Goal: Find specific page/section: Find specific page/section

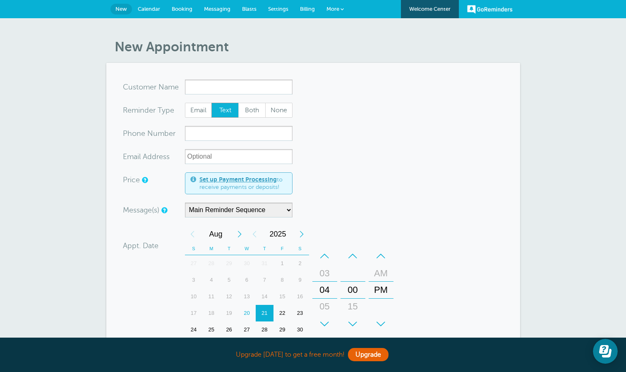
click at [148, 8] on span "Calendar" at bounding box center [149, 9] width 22 height 6
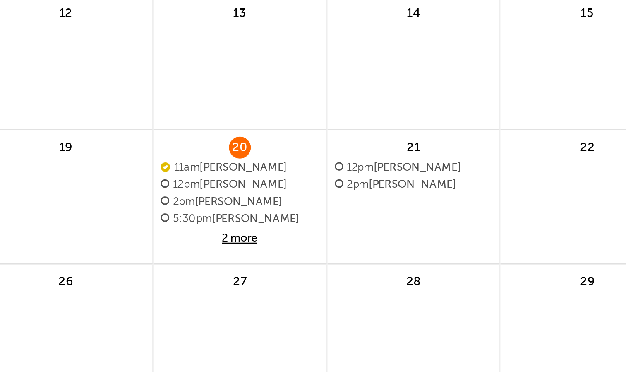
click at [318, 252] on span "2 more" at bounding box center [313, 253] width 54 height 7
